Goal: Transaction & Acquisition: Book appointment/travel/reservation

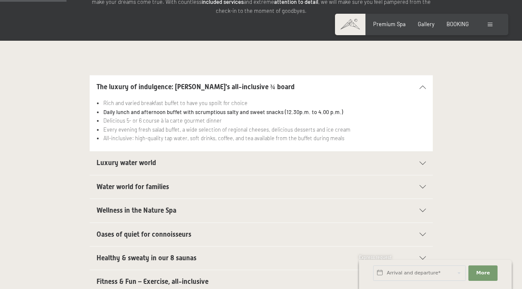
scroll to position [172, 0]
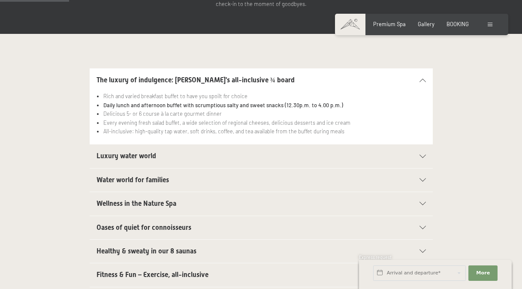
click at [207, 92] on li "Rich and varied breakfast buffet to have you spoilt for choice" at bounding box center [264, 96] width 322 height 9
drag, startPoint x: 177, startPoint y: 78, endPoint x: 255, endPoint y: 83, distance: 77.7
click at [255, 92] on li "Rich and varied breakfast buffet to have you spoilt for choice" at bounding box center [264, 96] width 322 height 9
drag, startPoint x: 255, startPoint y: 83, endPoint x: 281, endPoint y: 81, distance: 26.6
click at [281, 92] on li "Rich and varied breakfast buffet to have you spoilt for choice" at bounding box center [264, 96] width 322 height 9
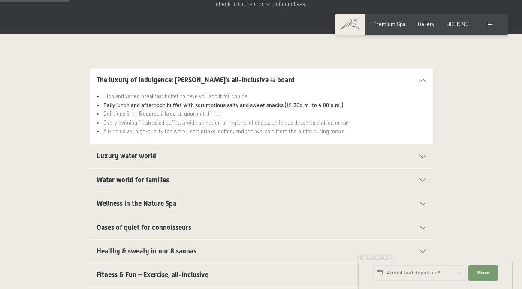
drag, startPoint x: 188, startPoint y: 99, endPoint x: 148, endPoint y: 102, distance: 39.9
click at [188, 109] on li "Delicious 5- or 6 course à la carte gourmet dinner" at bounding box center [264, 113] width 322 height 9
drag, startPoint x: 102, startPoint y: 98, endPoint x: 237, endPoint y: 97, distance: 135.5
click at [237, 97] on ul "Rich and varied breakfast buffet to have you spoilt for choice Daily lunch and …" at bounding box center [260, 114] width 329 height 44
drag, startPoint x: 237, startPoint y: 97, endPoint x: 292, endPoint y: 96, distance: 54.5
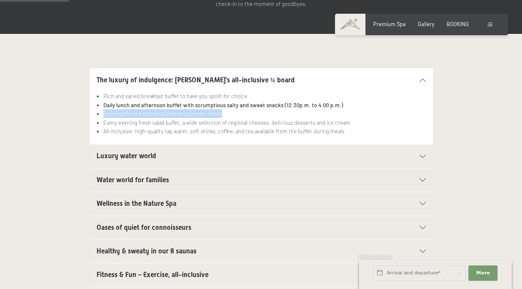
click at [292, 109] on li "Delicious 5- or 6 course à la carte gourmet dinner" at bounding box center [264, 113] width 322 height 9
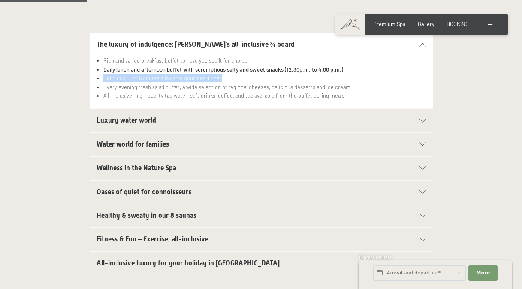
scroll to position [214, 0]
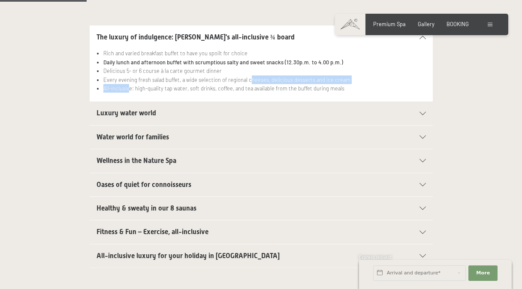
drag, startPoint x: 128, startPoint y: 70, endPoint x: 248, endPoint y: 65, distance: 120.2
click at [248, 65] on ul "Rich and varied breakfast buffet to have you spoilt for choice Daily lunch and …" at bounding box center [260, 71] width 329 height 44
drag, startPoint x: 248, startPoint y: 65, endPoint x: 304, endPoint y: 69, distance: 56.8
click at [304, 84] on li "All-inclusive: high-quality tap water, soft drinks, coffee, and tea available f…" at bounding box center [264, 88] width 322 height 9
click at [172, 108] on h2 "Luxury water world" at bounding box center [244, 112] width 296 height 9
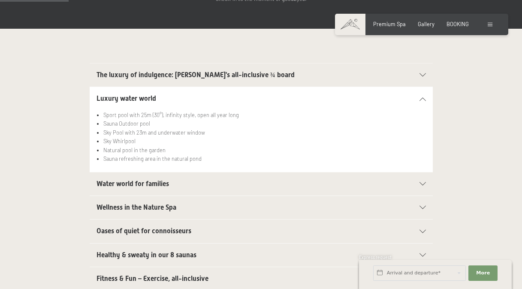
scroll to position [172, 0]
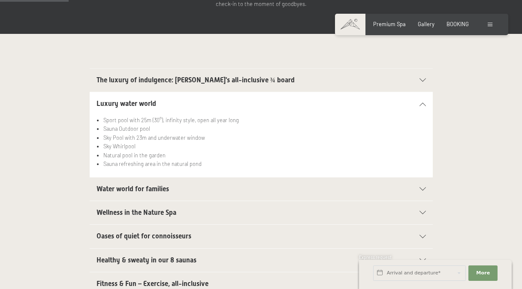
click at [187, 170] on span "Consent to marketing activities*" at bounding box center [226, 169] width 97 height 9
click at [174, 170] on input "Consent to marketing activities*" at bounding box center [169, 169] width 9 height 9
checkbox input "false"
click at [138, 185] on span "Water world for families" at bounding box center [132, 189] width 72 height 8
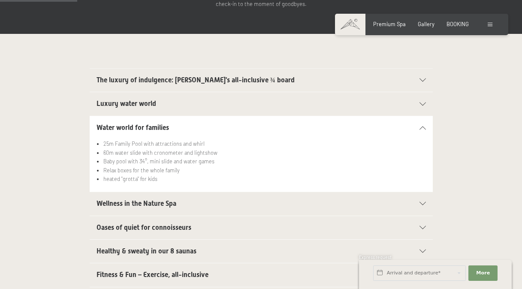
scroll to position [214, 0]
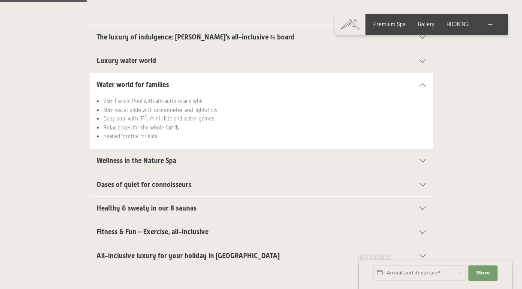
click at [182, 252] on span "All-inclusive luxury for your holiday in [GEOGRAPHIC_DATA]" at bounding box center [187, 256] width 183 height 8
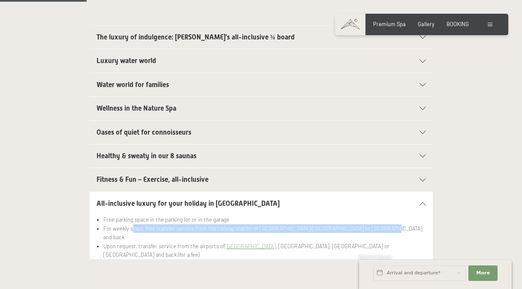
drag, startPoint x: 131, startPoint y: 213, endPoint x: 378, endPoint y: 208, distance: 247.0
click at [378, 224] on li "For weekly stays, free transfer service from the railway station of [GEOGRAPHIC…" at bounding box center [264, 233] width 322 height 18
drag, startPoint x: 378, startPoint y: 208, endPoint x: 321, endPoint y: 214, distance: 57.3
click at [321, 224] on li "For weekly stays, free transfer service from the railway station of [GEOGRAPHIC…" at bounding box center [264, 233] width 322 height 18
click at [336, 224] on li "For weekly stays, free transfer service from the railway station of [GEOGRAPHIC…" at bounding box center [264, 233] width 322 height 18
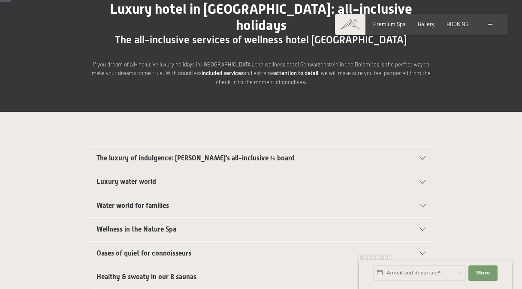
scroll to position [0, 0]
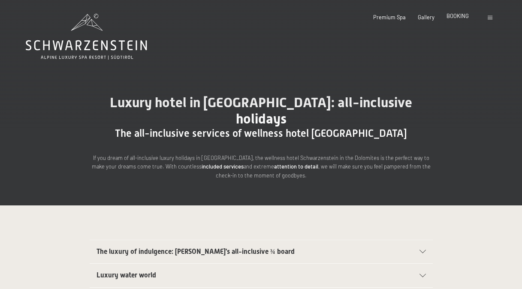
click at [462, 18] on span "BOOKING" at bounding box center [457, 15] width 22 height 7
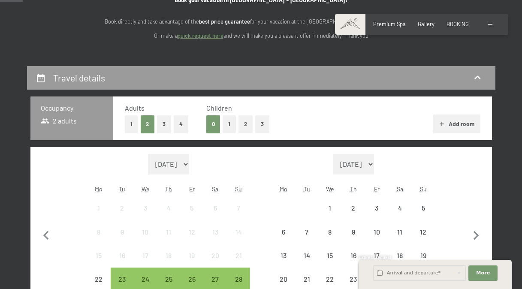
scroll to position [129, 0]
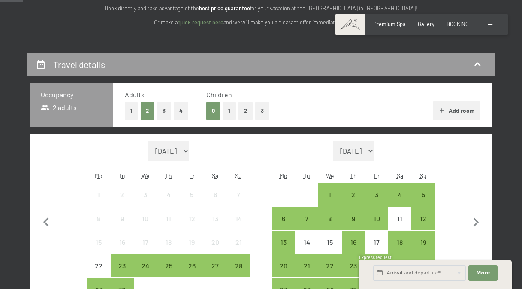
click at [231, 114] on button "1" at bounding box center [229, 111] width 13 height 18
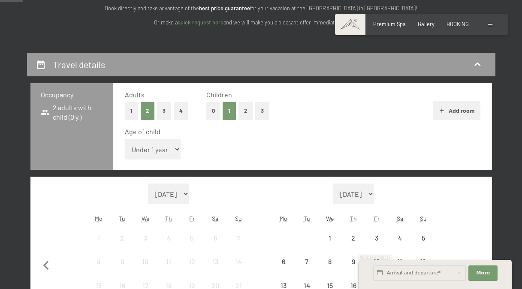
drag, startPoint x: 156, startPoint y: 151, endPoint x: 163, endPoint y: 150, distance: 7.4
click at [156, 151] on select "Under 1 year 1 year 2 years 3 years 4 years 5 years 6 years 7 years 8 years 9 y…" at bounding box center [153, 149] width 56 height 21
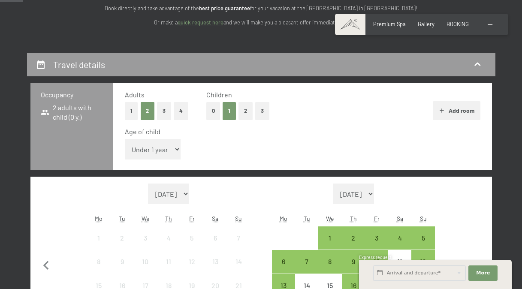
select select "6"
click at [125, 139] on select "Under 1 year 1 year 2 years 3 years 4 years 5 years 6 years 7 years 8 years 9 y…" at bounding box center [153, 149] width 56 height 21
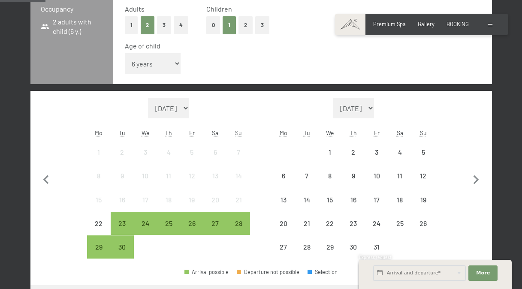
scroll to position [257, 0]
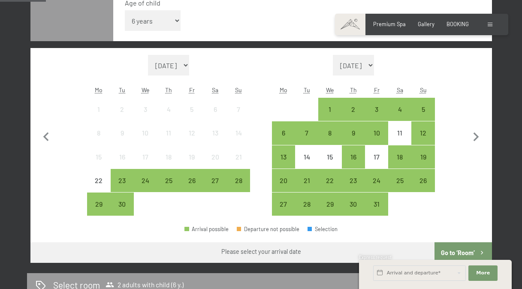
drag, startPoint x: 399, startPoint y: 65, endPoint x: 372, endPoint y: 68, distance: 27.2
click at [372, 68] on select "October 2025 November 2025 December 2025 January 2026 February 2026 March 2026 …" at bounding box center [353, 65] width 41 height 21
select select "2025-11-01"
select select "2025-12-01"
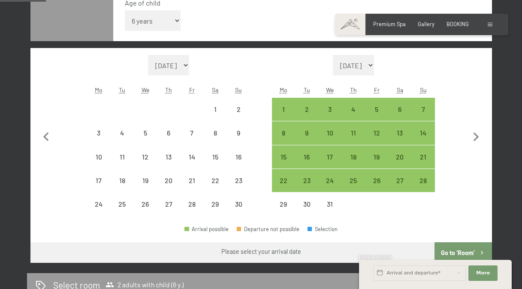
select select "2025-11-01"
select select "2025-12-01"
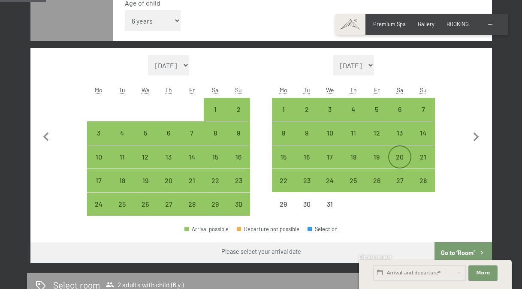
click at [403, 161] on div "20" at bounding box center [399, 164] width 21 height 21
select select "2025-11-01"
select select "2025-12-01"
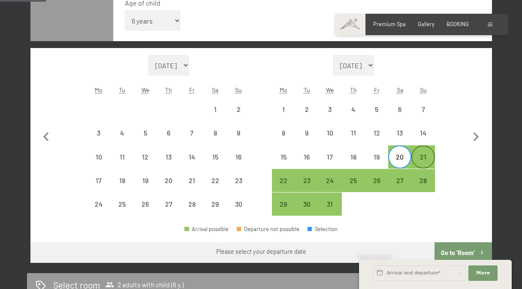
click at [421, 159] on div "21" at bounding box center [422, 164] width 21 height 21
select select "2025-11-01"
select select "2025-12-01"
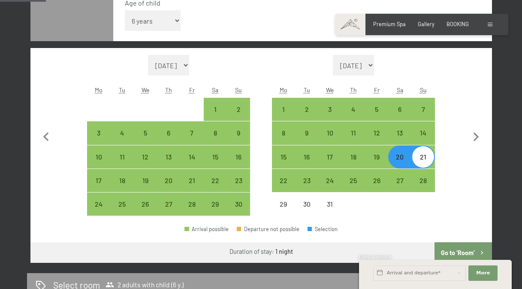
click at [424, 160] on div "21" at bounding box center [422, 164] width 21 height 21
select select "2025-11-01"
select select "2025-12-01"
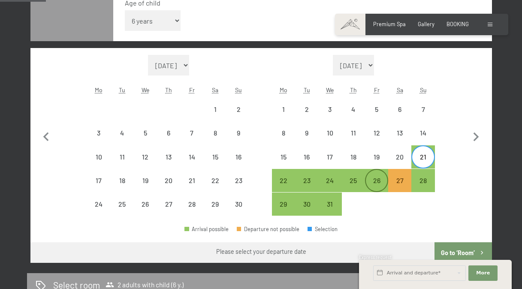
click at [372, 185] on div "26" at bounding box center [376, 187] width 21 height 21
select select "2025-11-01"
select select "2025-12-01"
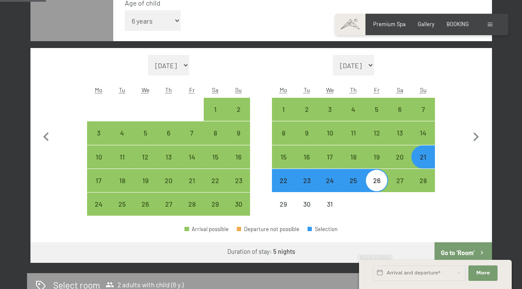
click at [280, 187] on div "22" at bounding box center [283, 187] width 21 height 21
select select "2025-11-01"
select select "2025-12-01"
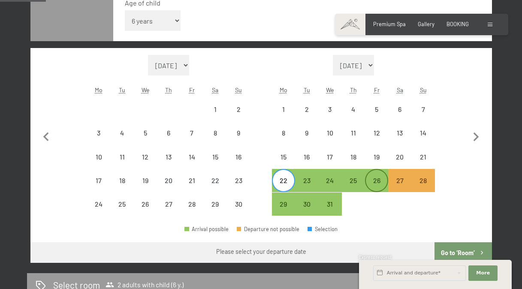
click at [378, 185] on div "26" at bounding box center [376, 187] width 21 height 21
select select "2025-11-01"
select select "2025-12-01"
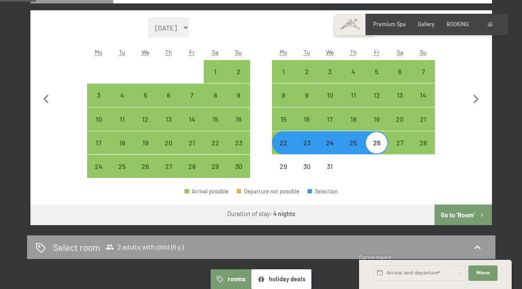
scroll to position [300, 0]
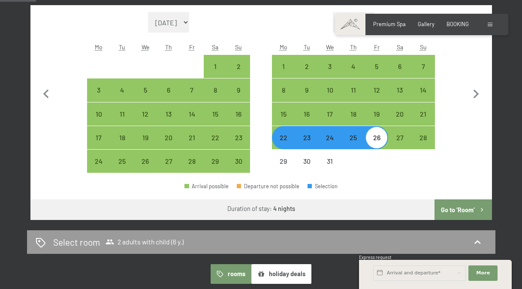
click at [480, 210] on icon "button" at bounding box center [481, 209] width 7 height 7
select select "2025-11-01"
select select "2025-12-01"
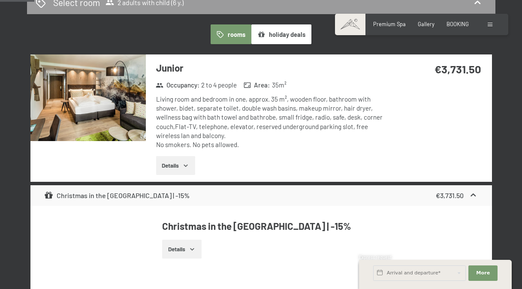
scroll to position [310, 0]
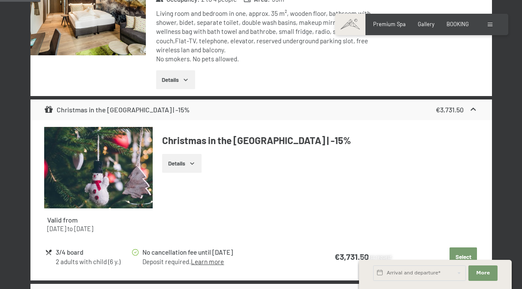
click at [186, 160] on button "Details" at bounding box center [181, 163] width 39 height 19
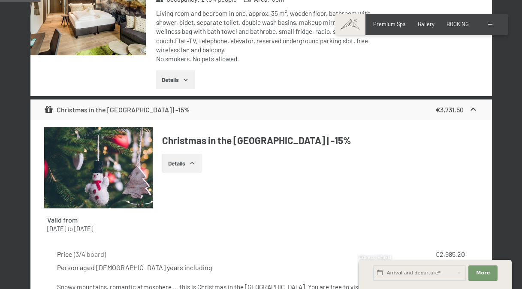
click at [189, 159] on button "Details" at bounding box center [181, 163] width 39 height 19
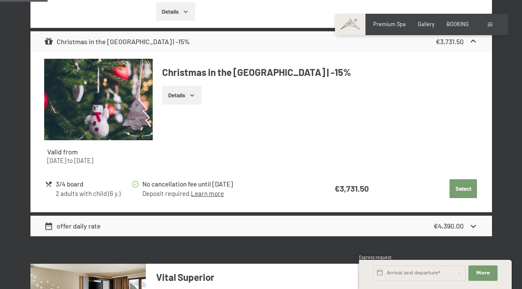
scroll to position [353, 0]
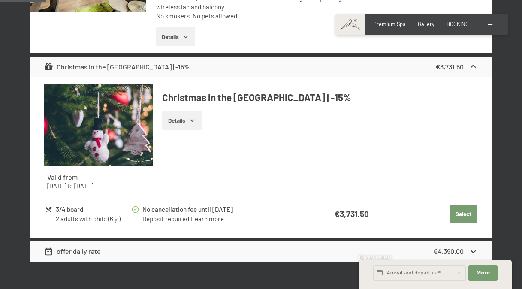
click at [470, 218] on button "Select" at bounding box center [462, 214] width 27 height 19
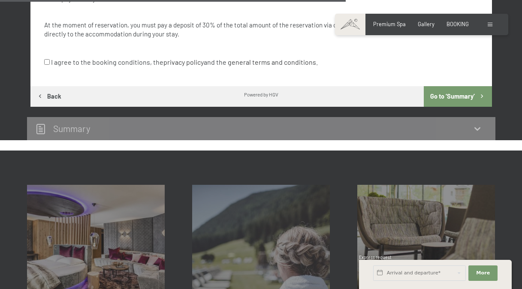
scroll to position [610, 0]
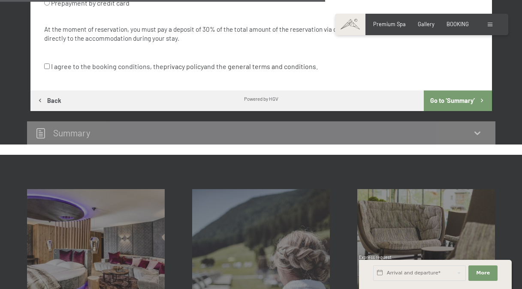
click at [455, 99] on button "Go to ‘Summary’" at bounding box center [458, 100] width 68 height 21
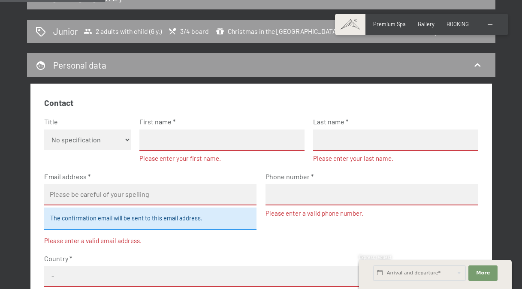
scroll to position [191, 0]
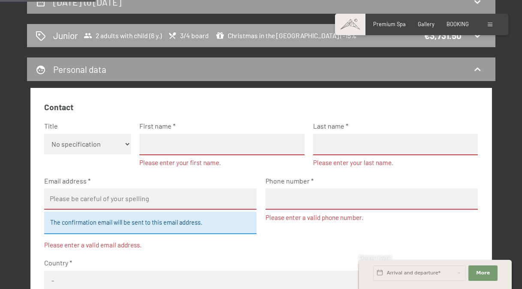
click at [140, 37] on span "2 adults with child (6 y.)" at bounding box center [123, 35] width 78 height 9
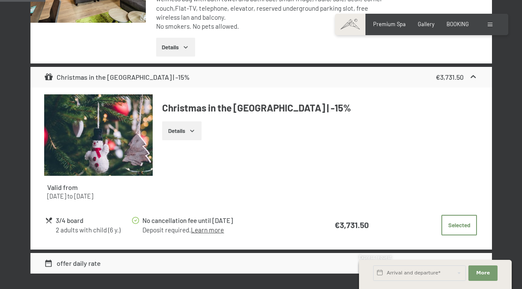
scroll to position [353, 0]
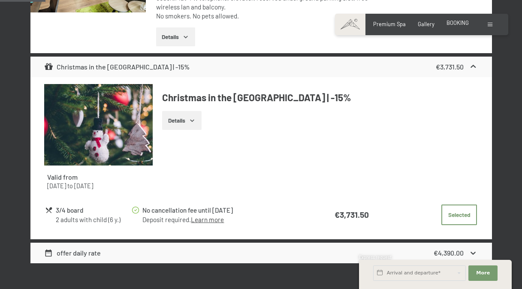
click at [458, 22] on span "BOOKING" at bounding box center [457, 22] width 22 height 7
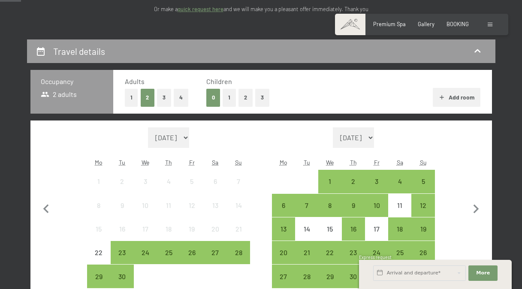
scroll to position [172, 0]
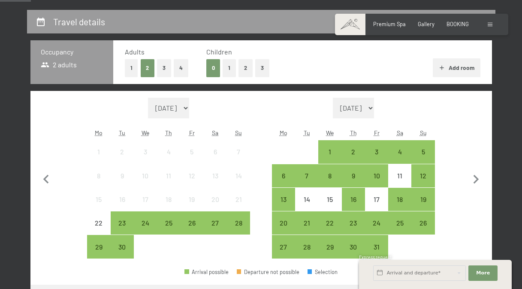
click at [464, 61] on button "Add room" at bounding box center [457, 67] width 48 height 19
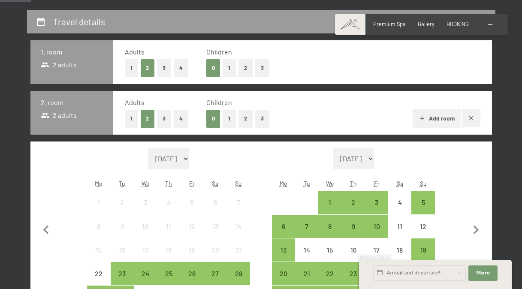
click at [226, 118] on button "1" at bounding box center [229, 119] width 13 height 18
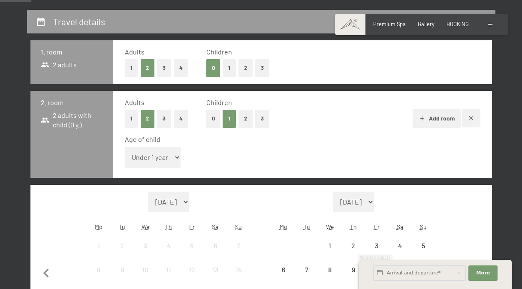
click at [157, 163] on select "Under 1 year 1 year 2 years 3 years 4 years 5 years 6 years 7 years 8 years 9 y…" at bounding box center [153, 157] width 56 height 21
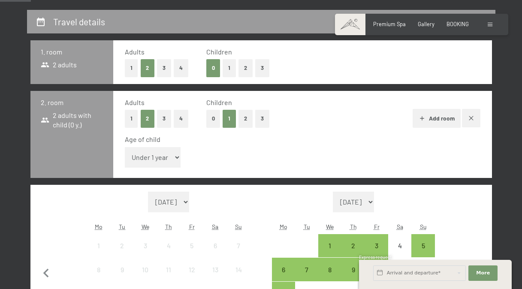
select select "6"
click at [125, 147] on select "Under 1 year 1 year 2 years 3 years 4 years 5 years 6 years 7 years 8 years 9 y…" at bounding box center [153, 157] width 56 height 21
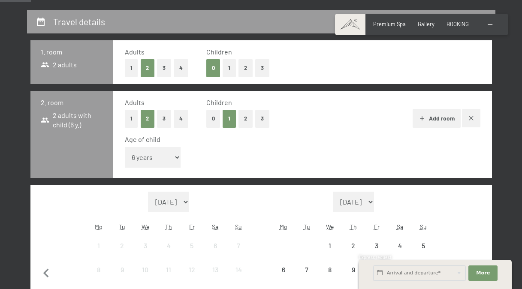
click at [316, 150] on div "Age of child Under 1 year 1 year 2 years 3 years 4 years 5 years 6 years 7 year…" at bounding box center [302, 153] width 355 height 36
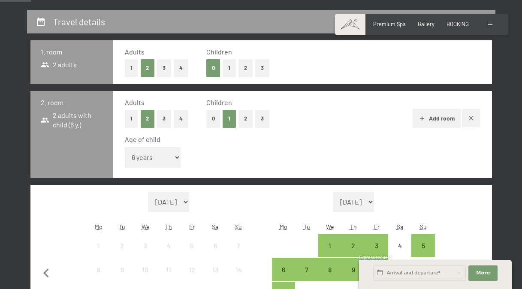
click at [471, 154] on div "Age of child Under 1 year 1 year 2 years 3 years 4 years 5 years 6 years 7 year…" at bounding box center [302, 153] width 355 height 36
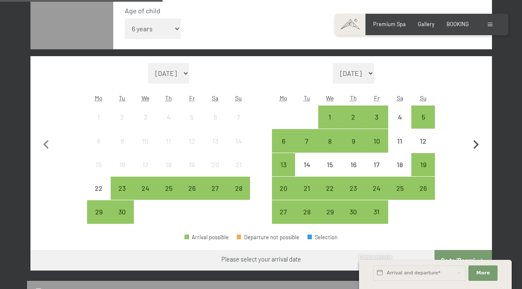
click at [476, 147] on icon "button" at bounding box center [476, 144] width 6 height 9
select select "2025-10-01"
select select "2025-11-01"
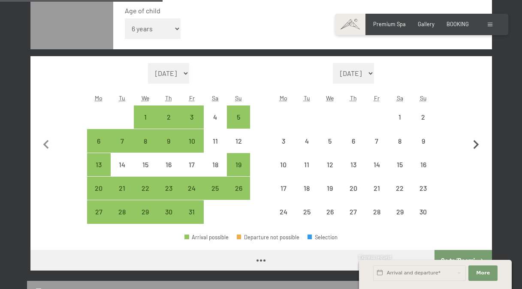
click at [476, 147] on icon "button" at bounding box center [476, 144] width 6 height 9
select select "2025-11-01"
select select "2025-12-01"
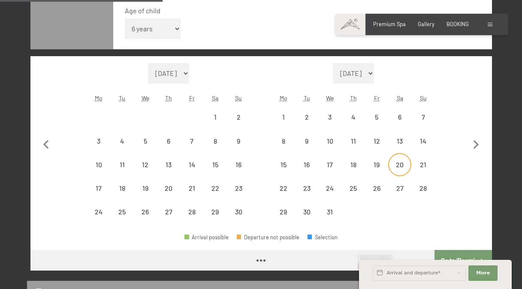
select select "2025-11-01"
select select "2025-12-01"
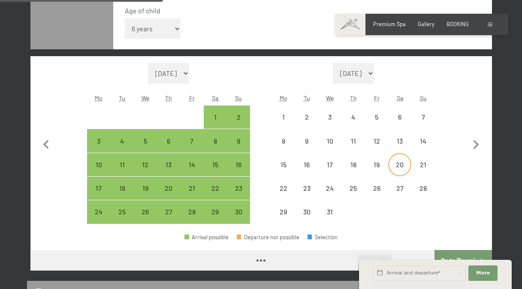
select select "2025-11-01"
select select "2025-12-01"
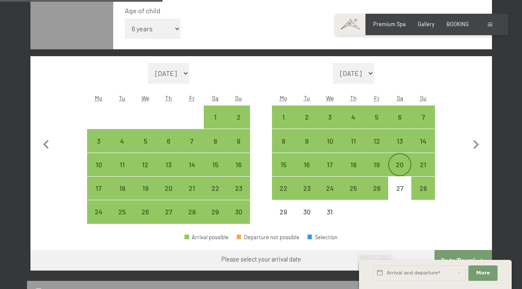
click at [394, 168] on div "20" at bounding box center [399, 171] width 21 height 21
select select "2025-11-01"
select select "2025-12-01"
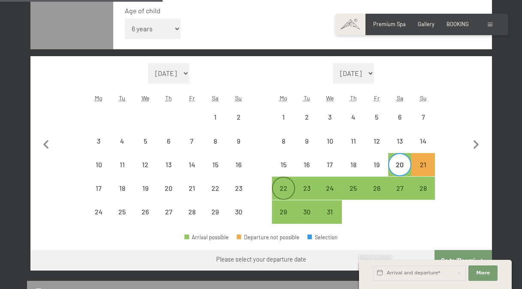
click at [282, 189] on div "22" at bounding box center [283, 195] width 21 height 21
select select "2025-11-01"
select select "2025-12-01"
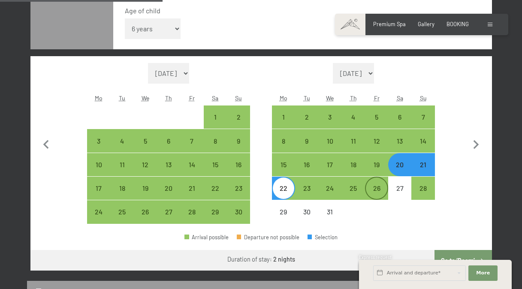
click at [373, 189] on div "26" at bounding box center [376, 195] width 21 height 21
select select "2025-11-01"
select select "2025-12-01"
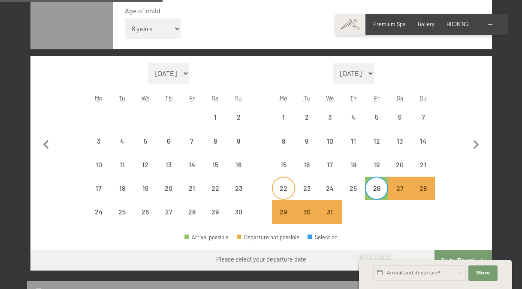
click at [286, 187] on div "22" at bounding box center [283, 195] width 21 height 21
select select "2025-11-01"
select select "2025-12-01"
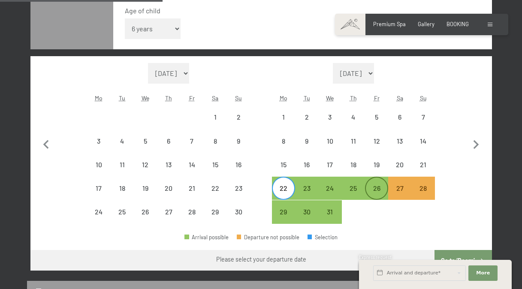
click at [379, 189] on div "26" at bounding box center [376, 195] width 21 height 21
select select "2025-11-01"
select select "2025-12-01"
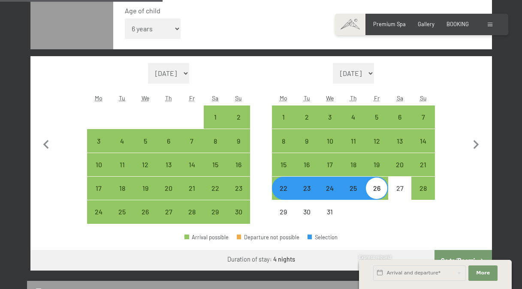
click at [465, 214] on div "Month/year September 2025 October 2025 November 2025 December 2025 January 2026…" at bounding box center [261, 143] width 434 height 161
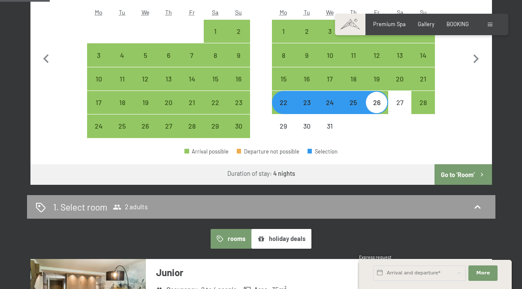
click at [458, 179] on button "Go to ‘Room’" at bounding box center [462, 174] width 57 height 21
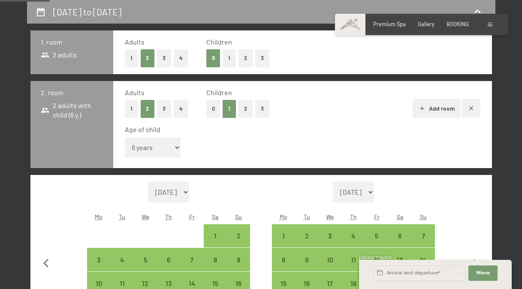
select select "2025-11-01"
select select "2025-12-01"
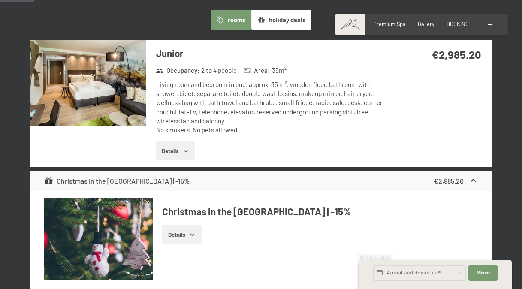
scroll to position [267, 0]
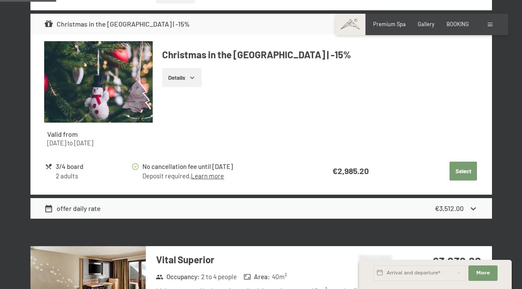
click at [468, 177] on button "Select" at bounding box center [462, 171] width 27 height 19
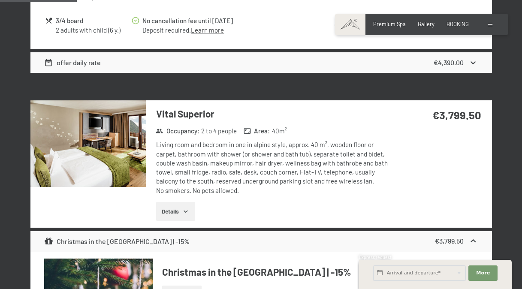
scroll to position [610, 0]
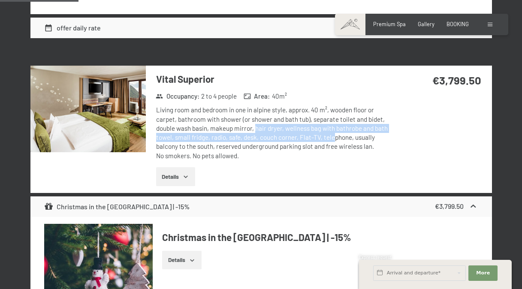
drag, startPoint x: 254, startPoint y: 140, endPoint x: 334, endPoint y: 145, distance: 80.4
click at [334, 145] on div "Living room and bedroom in one in alpine style, approx. 40 m², wooden floor or …" at bounding box center [272, 132] width 232 height 55
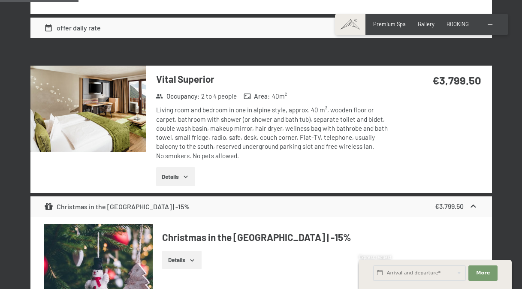
drag, startPoint x: 334, startPoint y: 145, endPoint x: 381, endPoint y: 147, distance: 46.8
click at [381, 147] on div "Living room and bedroom in one in alpine style, approx. 40 m², wooden floor or …" at bounding box center [272, 132] width 232 height 55
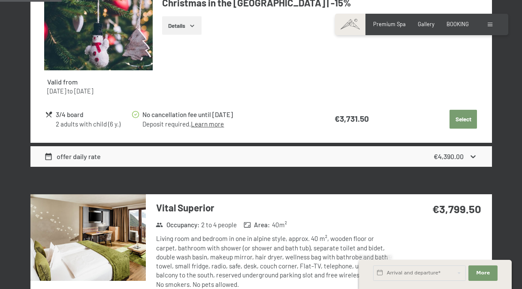
click at [462, 123] on button "Select" at bounding box center [462, 119] width 27 height 19
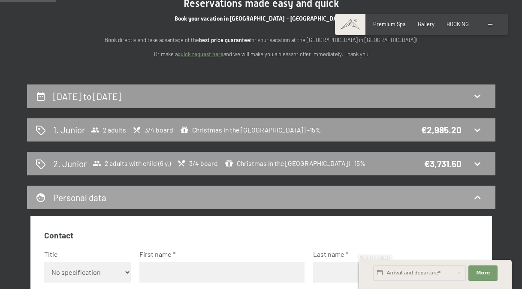
scroll to position [96, 0]
